Goal: Information Seeking & Learning: Learn about a topic

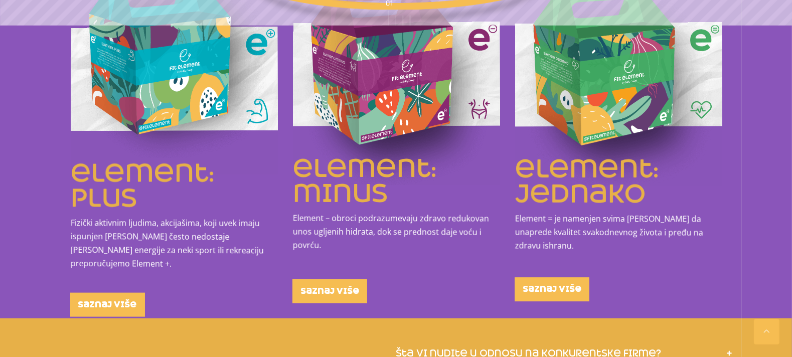
scroll to position [1329, 0]
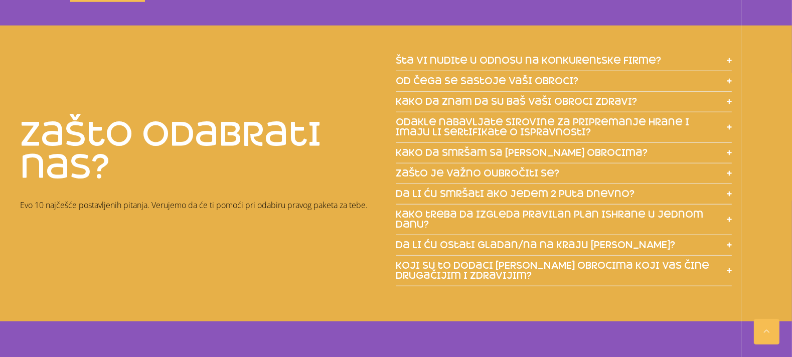
click at [633, 245] on icon at bounding box center [729, 245] width 5 height 1
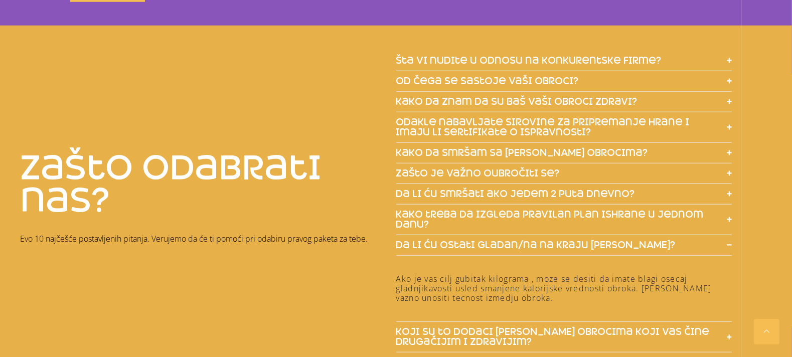
click at [633, 58] on icon at bounding box center [729, 61] width 5 height 6
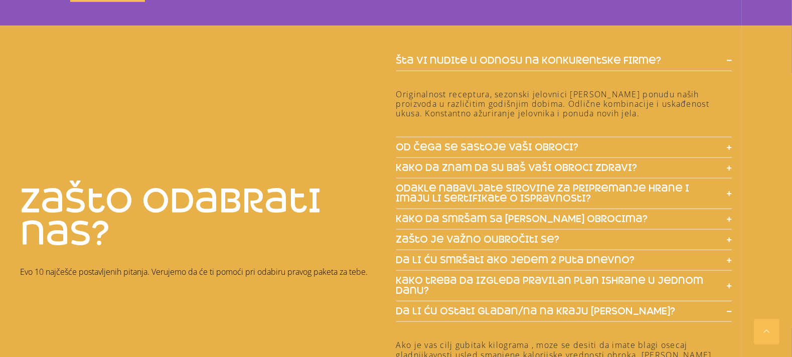
click at [633, 143] on span at bounding box center [729, 147] width 5 height 9
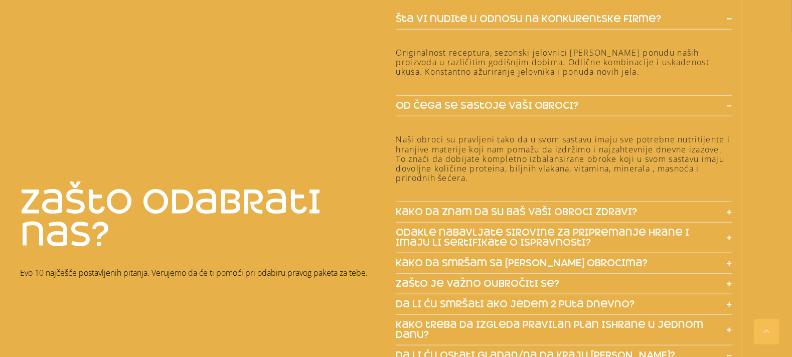
scroll to position [1412, 0]
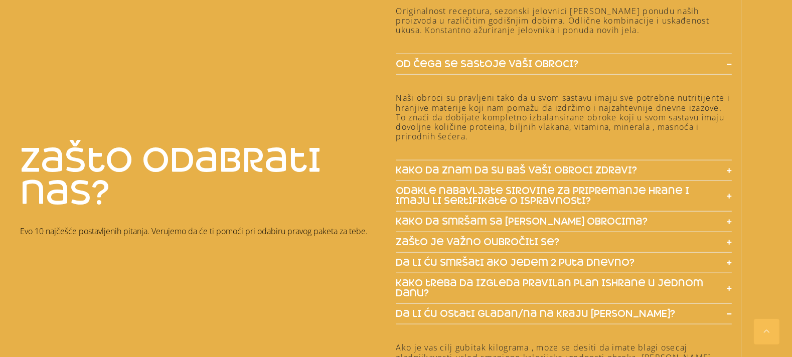
click at [633, 219] on icon at bounding box center [729, 222] width 5 height 6
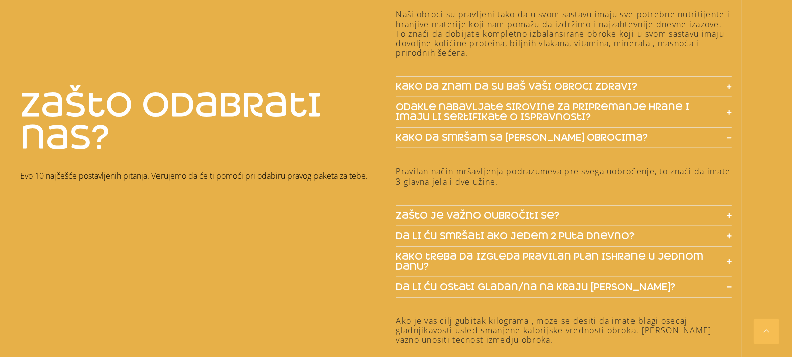
scroll to position [1538, 0]
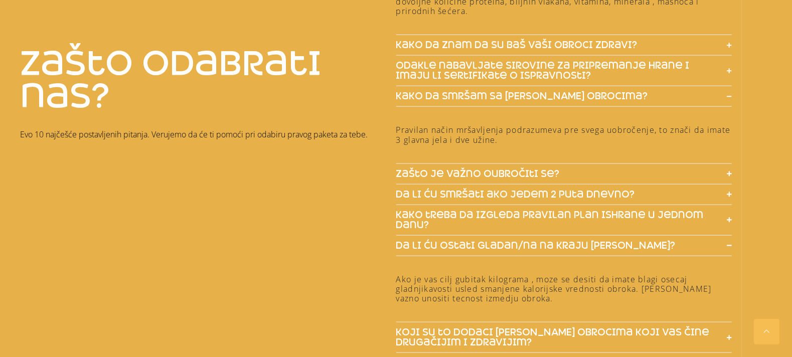
click at [633, 158] on div "šta vi nudite u odnosu na konkurentske firme? Originalnost receptura, sezonski …" at bounding box center [594, 103] width 396 height 522
click at [633, 174] on icon at bounding box center [729, 174] width 5 height 1
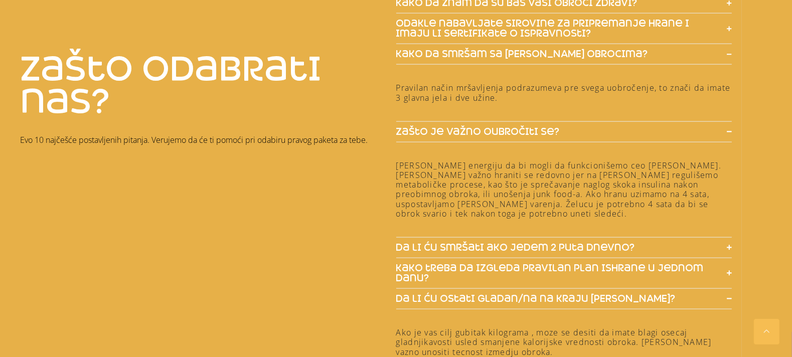
scroll to position [1621, 0]
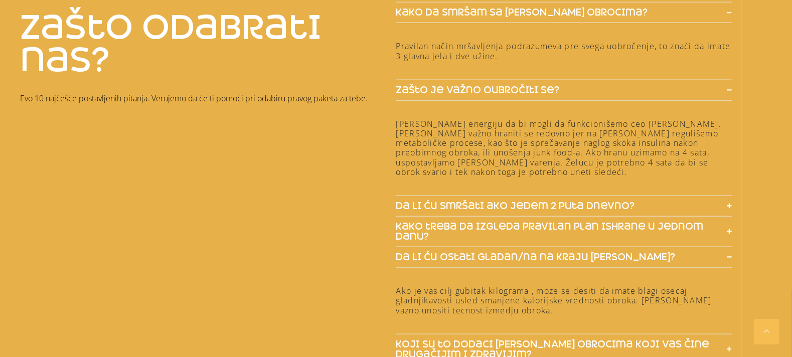
click at [633, 203] on icon at bounding box center [729, 206] width 5 height 6
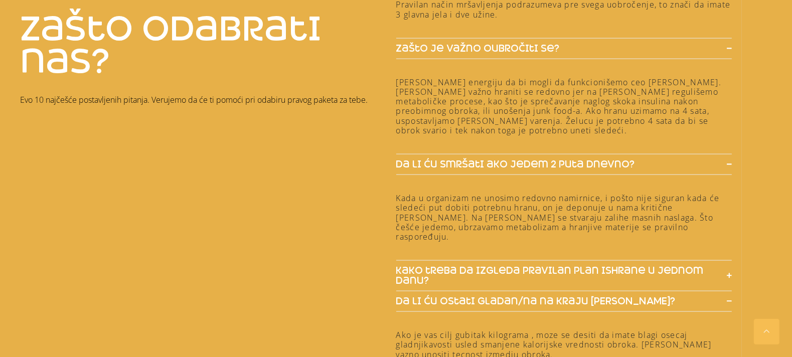
scroll to position [1705, 0]
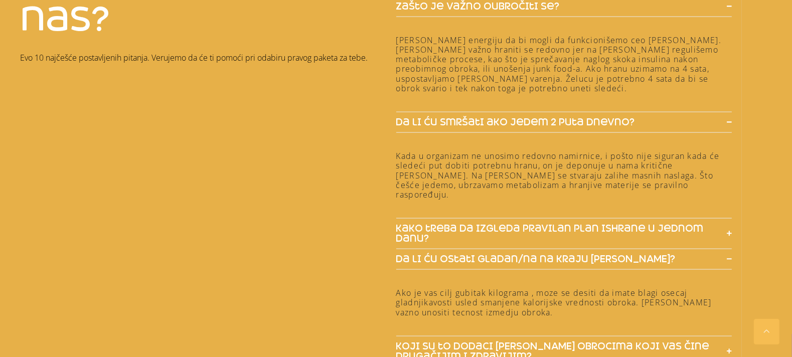
click at [633, 231] on icon at bounding box center [729, 234] width 5 height 6
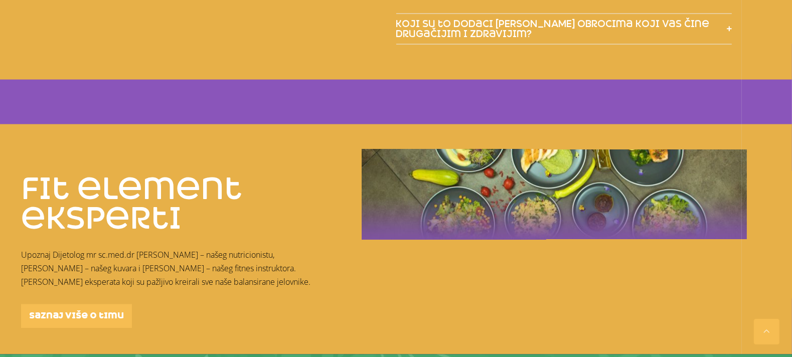
scroll to position [2249, 0]
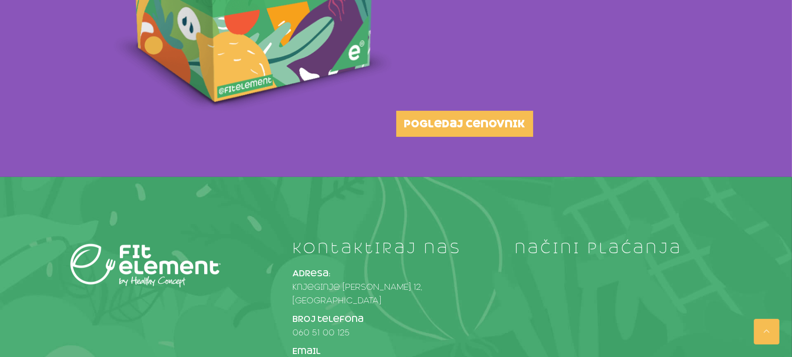
scroll to position [380, 0]
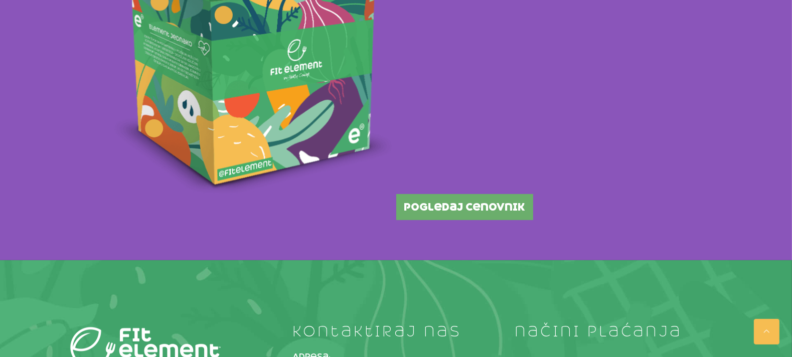
click at [478, 208] on span "pogledaj cenovnik" at bounding box center [464, 207] width 121 height 10
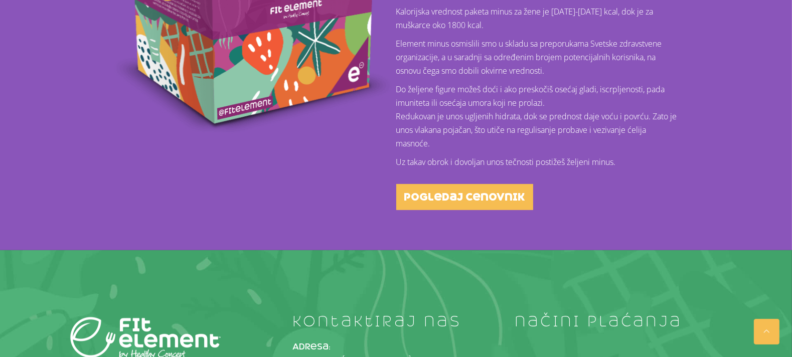
scroll to position [460, 0]
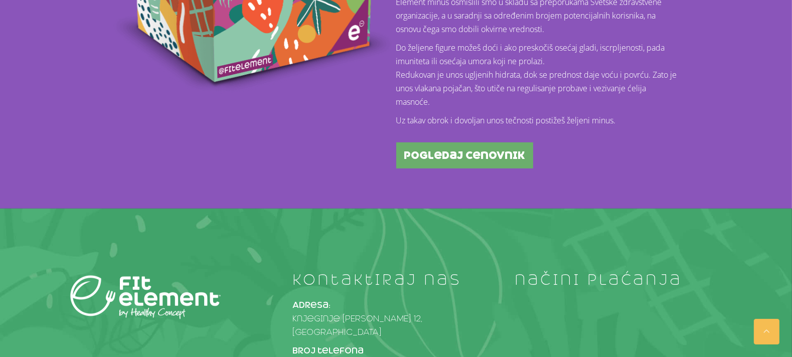
click at [486, 164] on link "pogledaj cenovnik" at bounding box center [464, 155] width 137 height 26
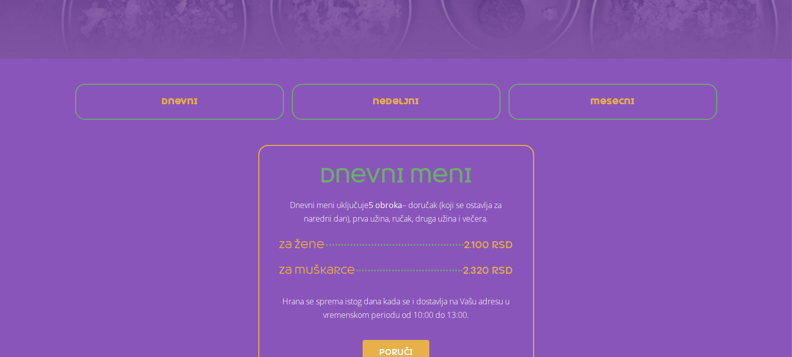
scroll to position [209, 0]
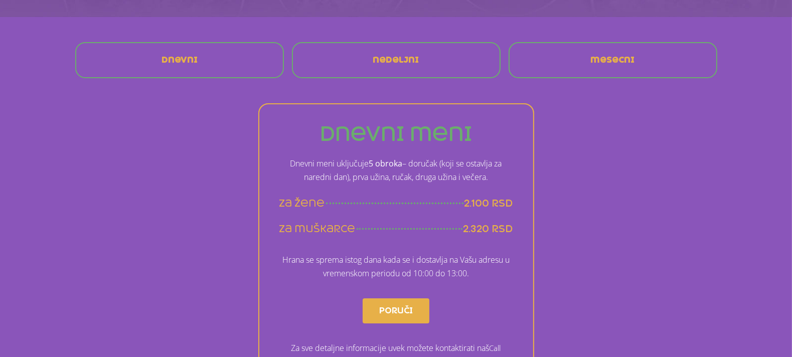
click at [447, 60] on div "nedeljni" at bounding box center [396, 60] width 197 height 24
click at [409, 61] on span "nedeljni" at bounding box center [396, 60] width 46 height 8
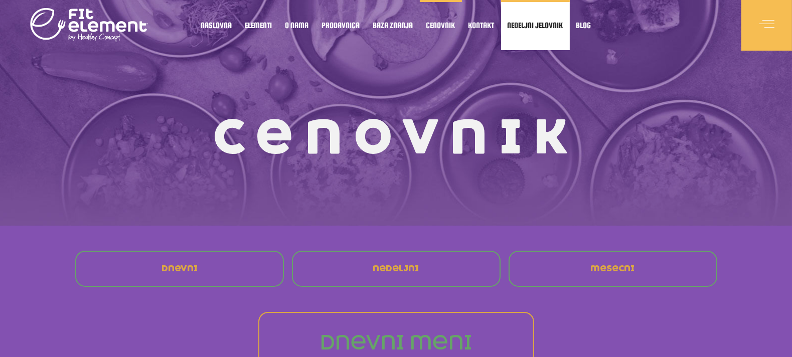
click at [520, 23] on span "Nedeljni jelovnik" at bounding box center [536, 25] width 56 height 5
click at [536, 27] on span "Nedeljni jelovnik" at bounding box center [536, 25] width 56 height 5
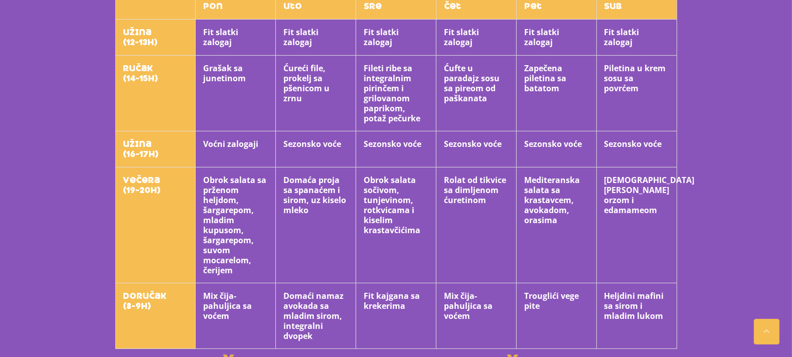
scroll to position [627, 0]
